Goal: Navigation & Orientation: Find specific page/section

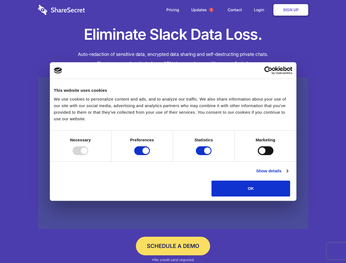
click at [88, 155] on div at bounding box center [80, 150] width 16 height 9
click at [150, 155] on input "Preferences" at bounding box center [142, 150] width 16 height 9
checkbox input "false"
click at [204, 155] on input "Statistics" at bounding box center [204, 150] width 16 height 9
checkbox input "false"
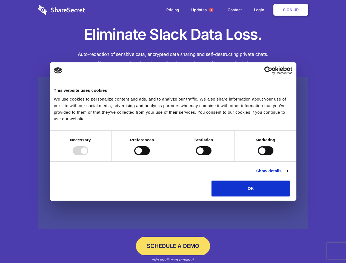
click at [257, 155] on input "Marketing" at bounding box center [265, 150] width 16 height 9
checkbox input "true"
click at [288, 174] on link "Show details" at bounding box center [272, 170] width 32 height 7
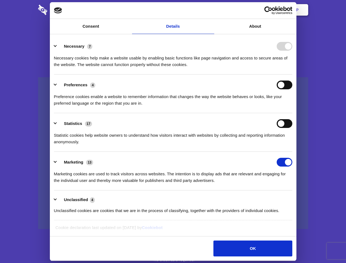
click at [292, 74] on li "Necessary 7 Necessary cookies help make a website usable by enabling basic func…" at bounding box center [173, 55] width 238 height 39
click at [211, 10] on span "1" at bounding box center [211, 10] width 4 height 4
